Goal: Task Accomplishment & Management: Manage account settings

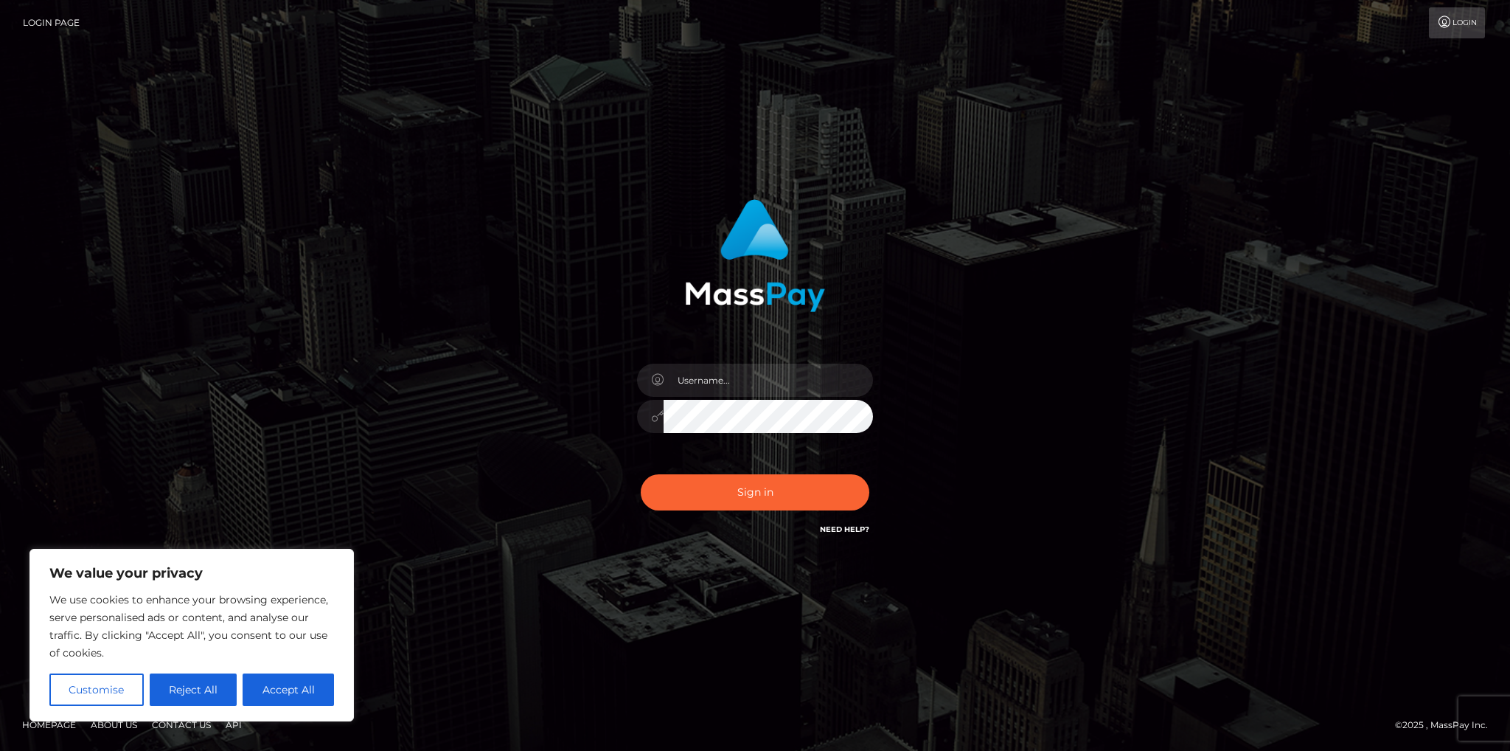
click at [270, 694] on button "Accept All" at bounding box center [288, 689] width 91 height 32
checkbox input "true"
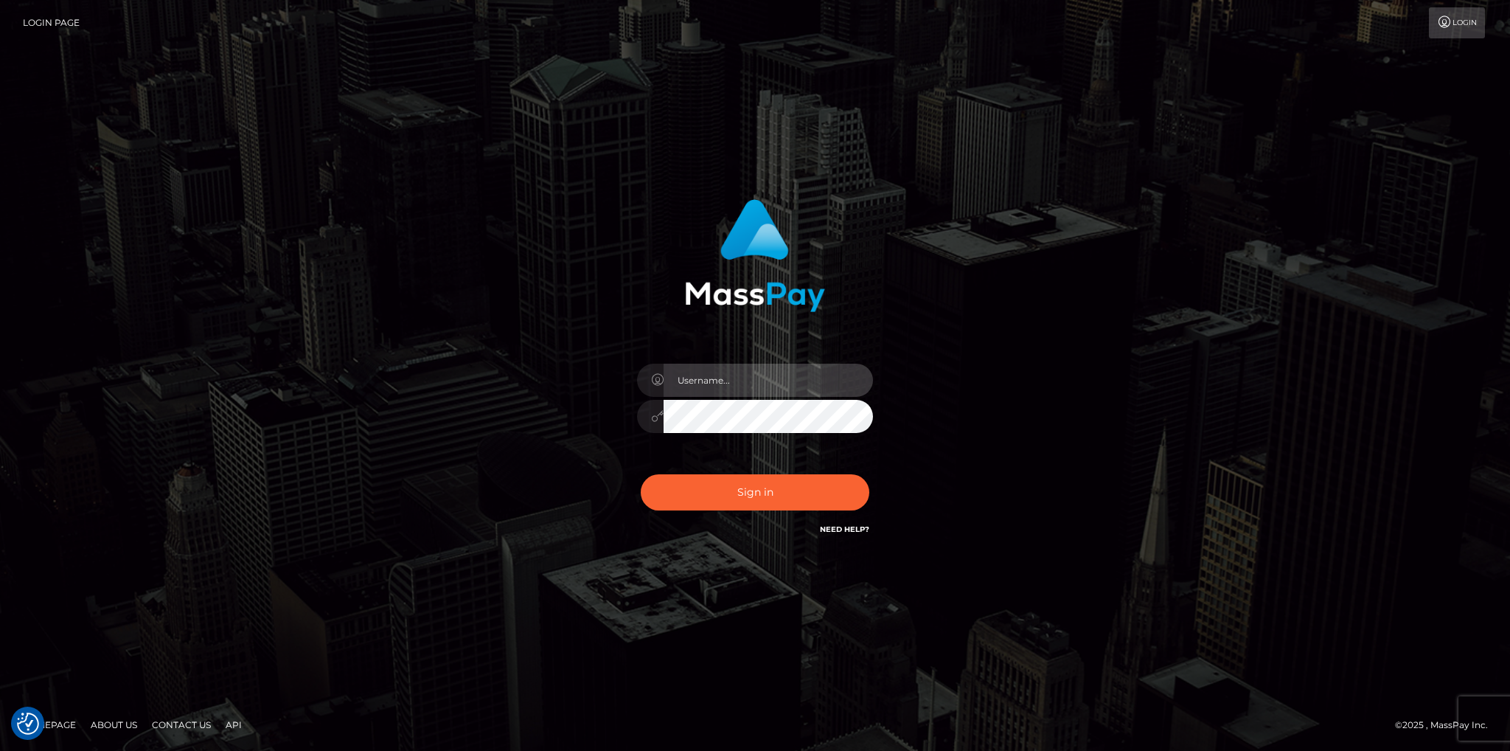
type input "[PERSON_NAME][EMAIL_ADDRESS][DOMAIN_NAME]"
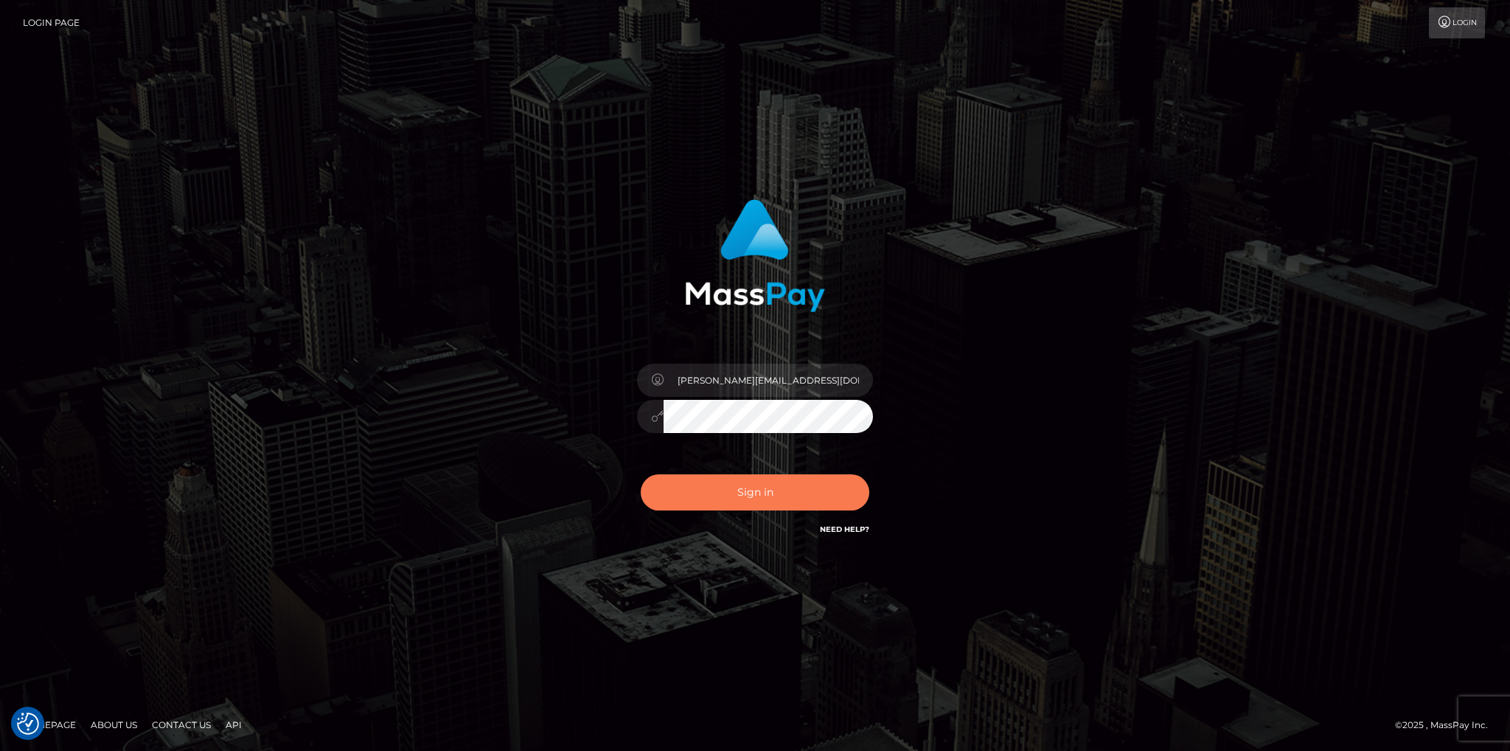
click at [738, 482] on button "Sign in" at bounding box center [755, 492] width 229 height 36
